Goal: Information Seeking & Learning: Learn about a topic

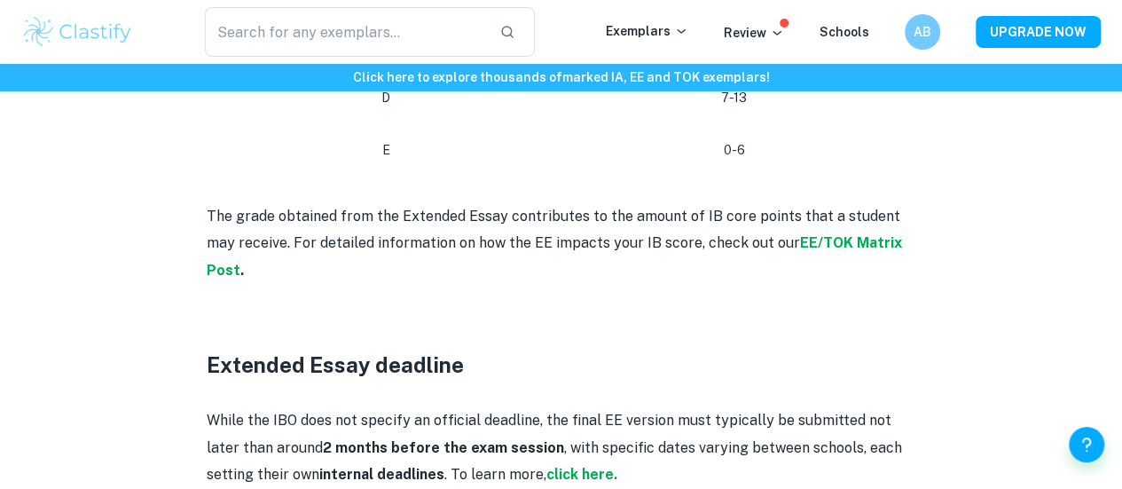
scroll to position [4700, 0]
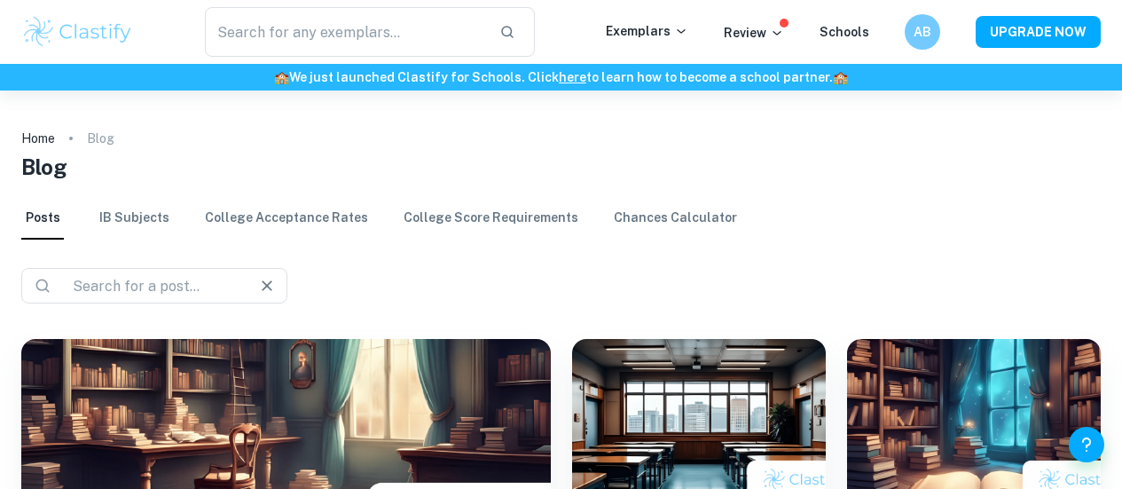
click at [123, 283] on input "text" at bounding box center [148, 285] width 164 height 25
click at [123, 283] on input "text" at bounding box center [174, 285] width 217 height 25
type input "extended essay"
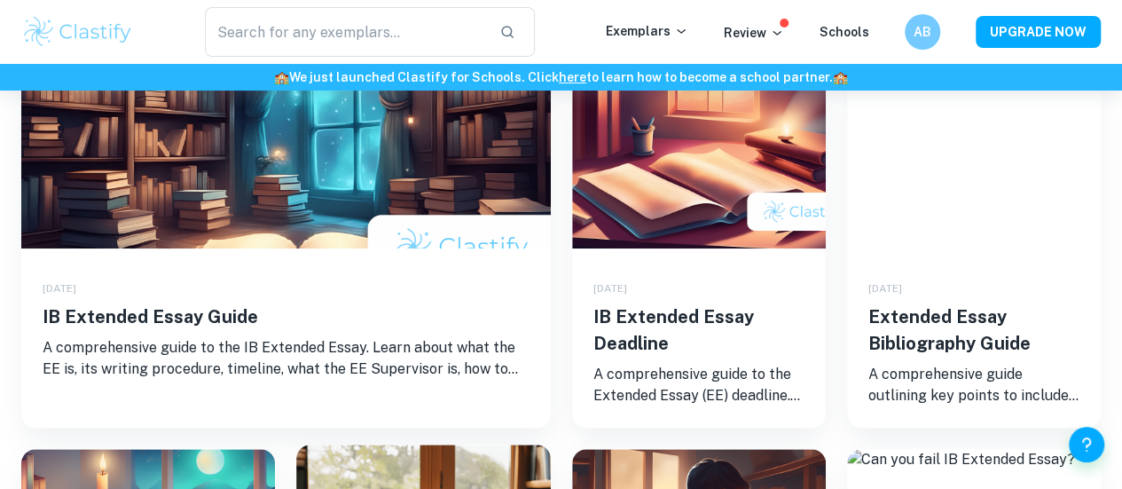
scroll to position [265, 0]
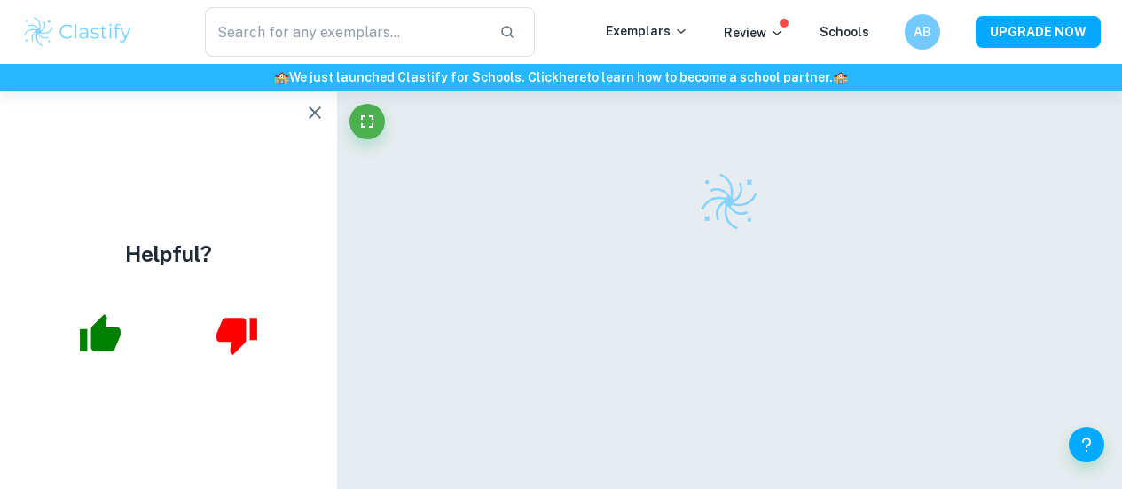
checkbox input "true"
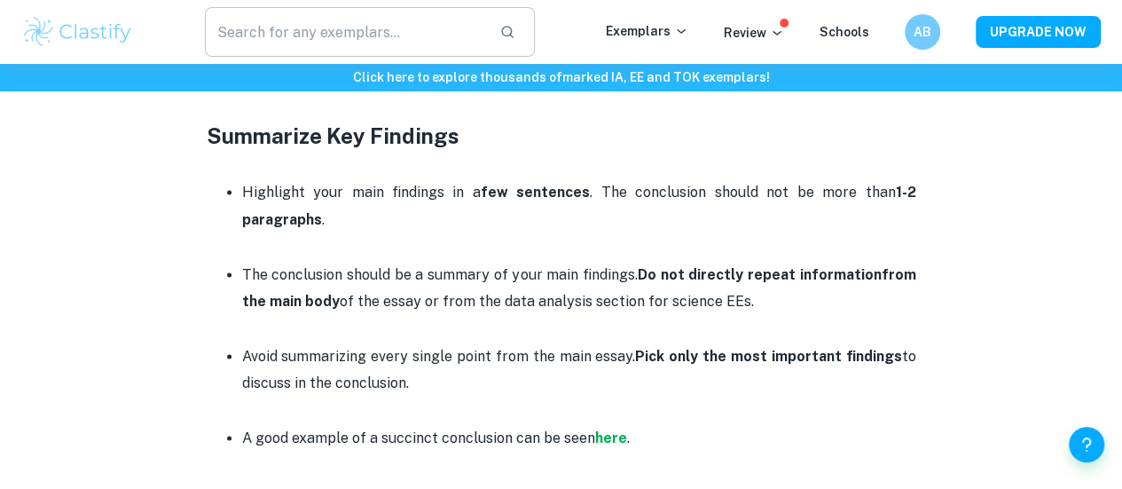
scroll to position [1189, 0]
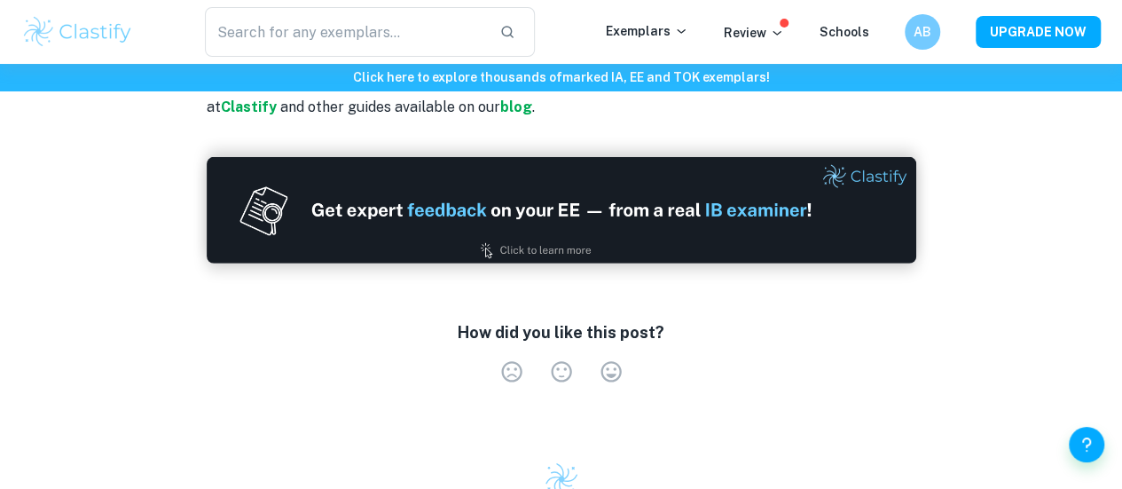
scroll to position [2677, 0]
